Goal: Book appointment/travel/reservation

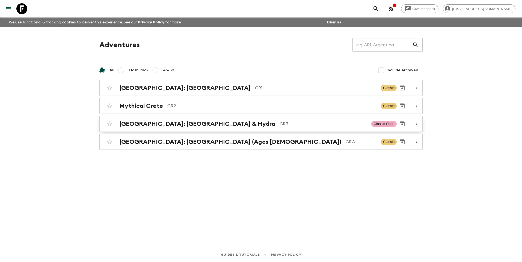
click at [181, 119] on div "[GEOGRAPHIC_DATA]: [GEOGRAPHIC_DATA] & Hydra GR3 Classic Short" at bounding box center [250, 124] width 293 height 11
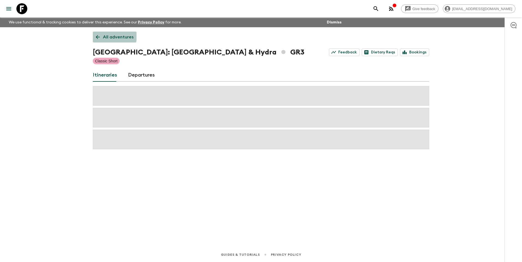
click at [100, 34] on icon at bounding box center [98, 37] width 6 height 6
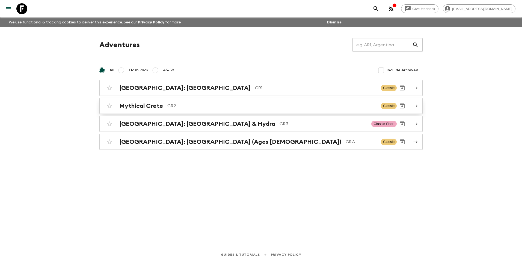
click at [160, 103] on h2 "Mythical Crete" at bounding box center [141, 106] width 44 height 7
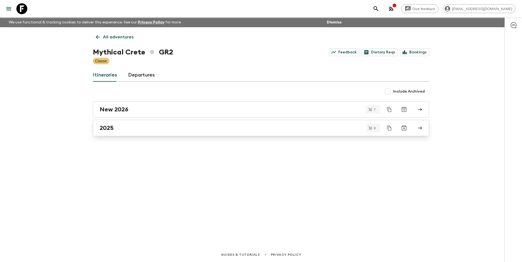
click at [114, 129] on div "2025" at bounding box center [256, 128] width 312 height 7
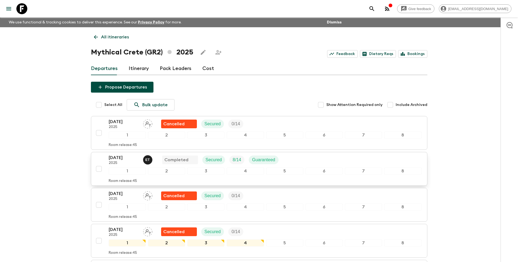
scroll to position [225, 0]
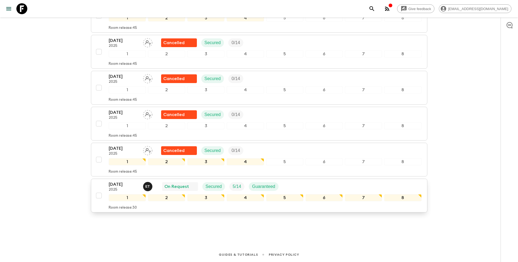
click at [126, 187] on p "[DATE]" at bounding box center [124, 184] width 30 height 7
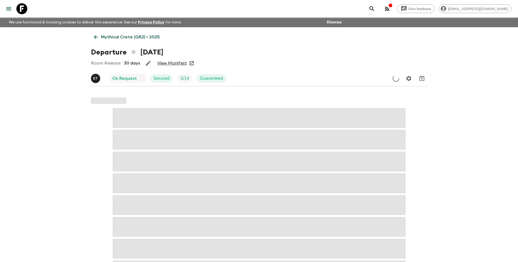
click at [169, 64] on link "View Manifest" at bounding box center [172, 63] width 30 height 5
